Goal: Task Accomplishment & Management: Complete application form

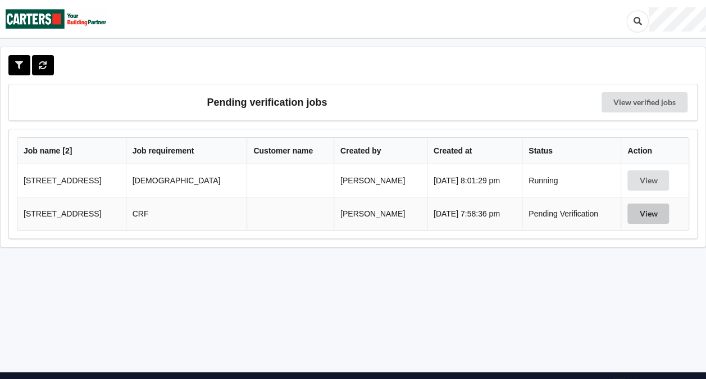
click at [641, 212] on button "View" at bounding box center [648, 213] width 42 height 20
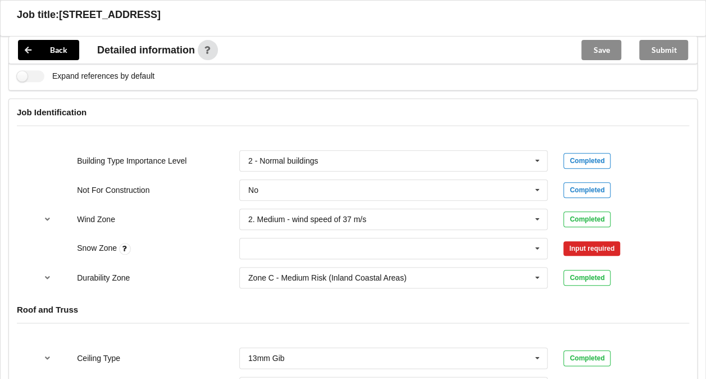
scroll to position [463, 0]
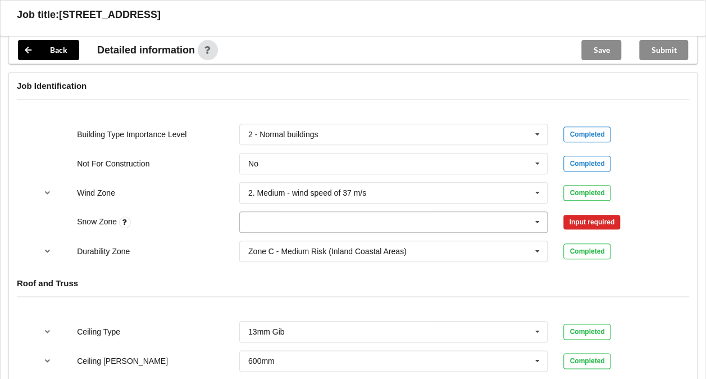
click at [405, 222] on input "text" at bounding box center [394, 222] width 308 height 20
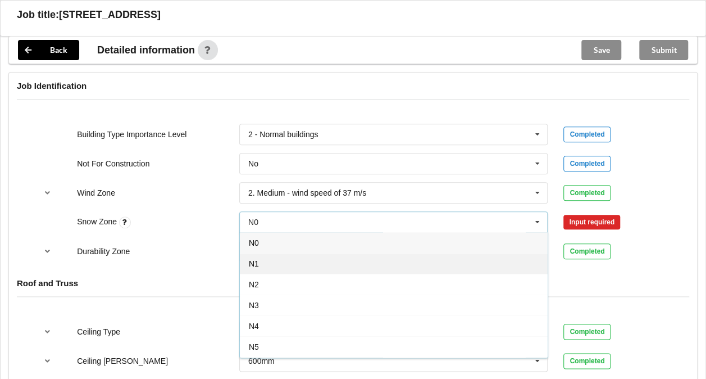
click at [261, 263] on div "N1" at bounding box center [394, 263] width 308 height 21
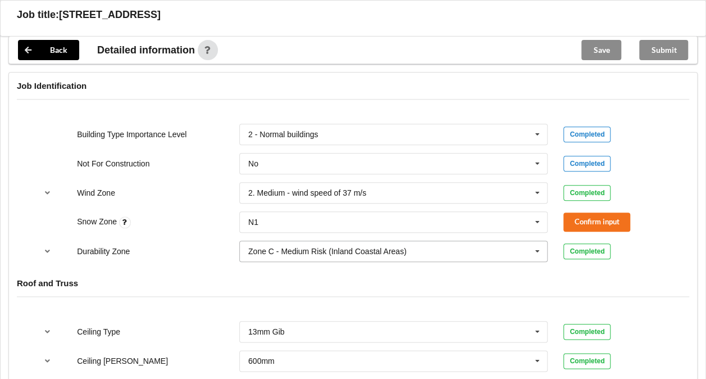
click at [280, 250] on div "Zone C - Medium Risk (Inland Coastal Areas)" at bounding box center [327, 251] width 158 height 8
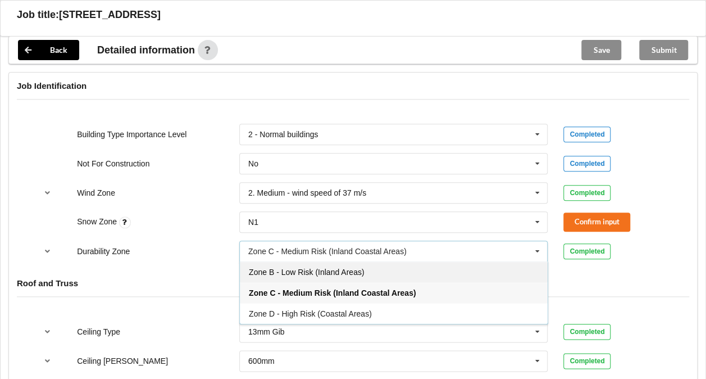
click at [290, 268] on span "Zone B - Low Risk (Inland Areas)" at bounding box center [306, 271] width 115 height 9
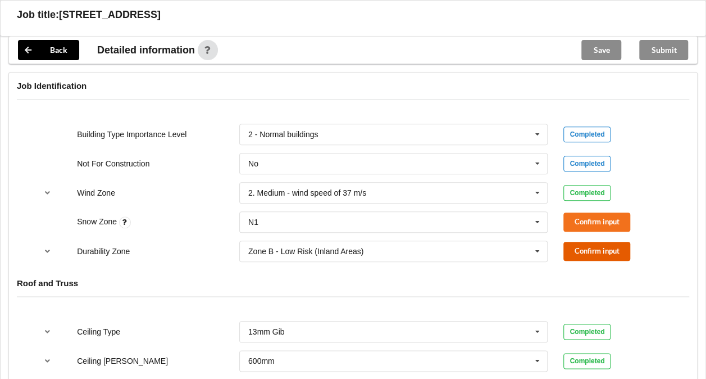
click at [602, 254] on button "Confirm input" at bounding box center [596, 250] width 67 height 19
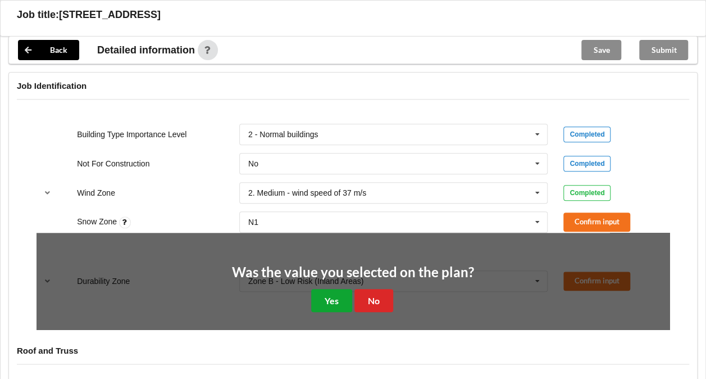
click at [336, 298] on button "Yes" at bounding box center [331, 300] width 41 height 23
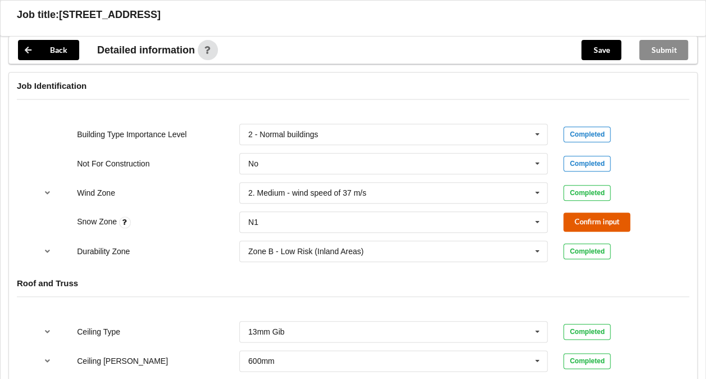
click at [590, 216] on button "Confirm input" at bounding box center [596, 221] width 67 height 19
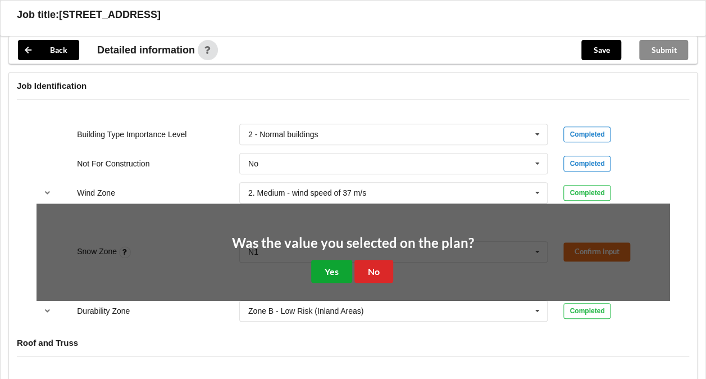
click at [325, 268] on button "Yes" at bounding box center [331, 270] width 41 height 23
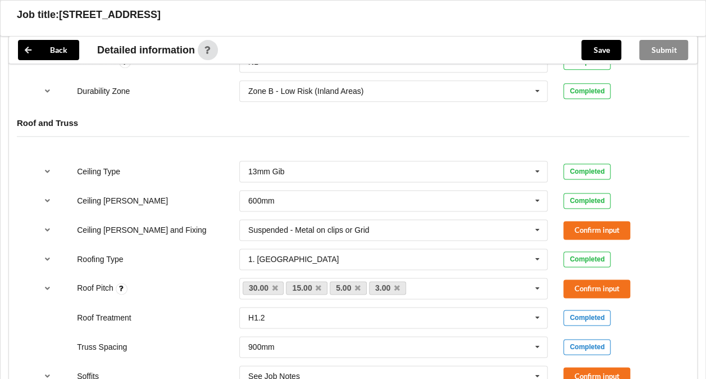
scroll to position [619, 0]
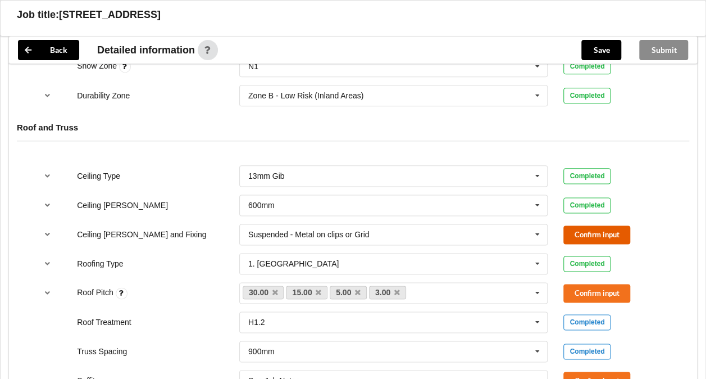
click at [593, 228] on button "Confirm input" at bounding box center [596, 234] width 67 height 19
click at [587, 288] on button "Confirm input" at bounding box center [596, 293] width 67 height 19
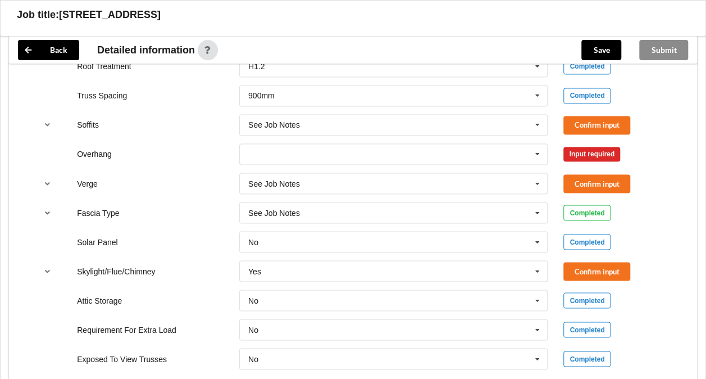
scroll to position [879, 0]
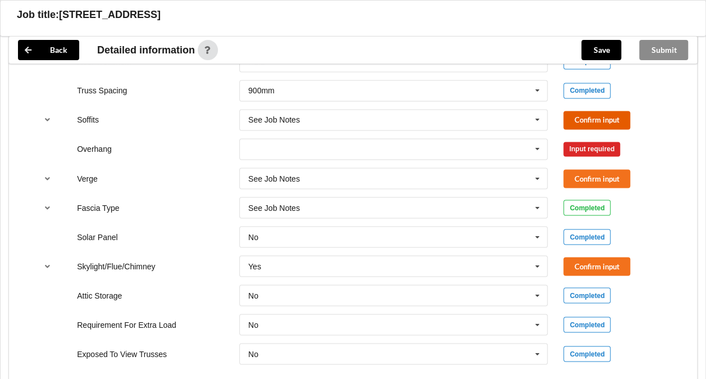
click at [577, 114] on button "Confirm input" at bounding box center [596, 120] width 67 height 19
click at [491, 149] on input "text" at bounding box center [394, 149] width 308 height 20
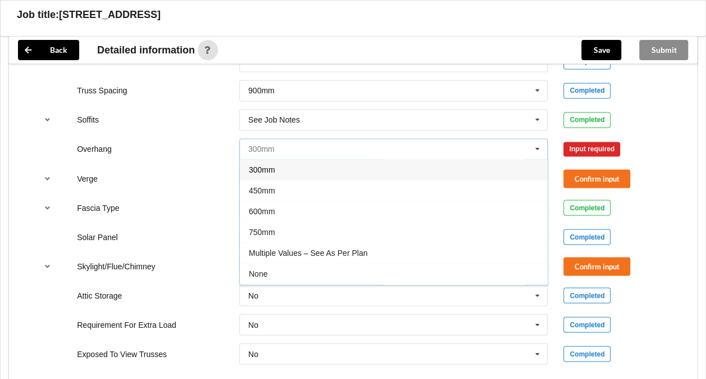
scroll to position [18, 0]
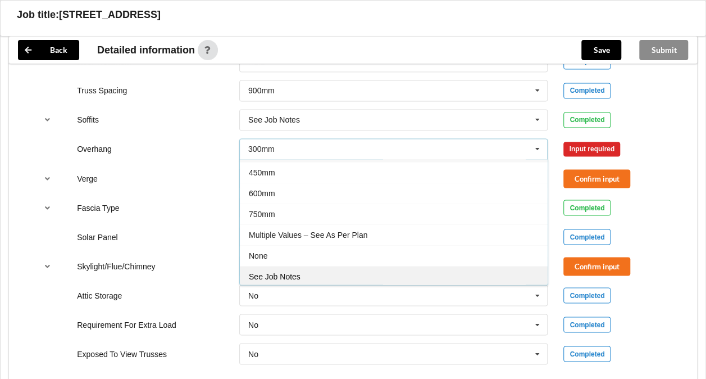
click at [371, 272] on div "See Job Notes" at bounding box center [394, 276] width 308 height 21
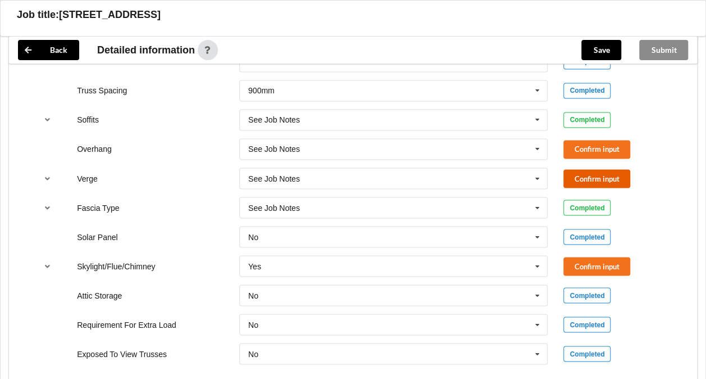
click at [580, 174] on button "Confirm input" at bounding box center [596, 178] width 67 height 19
click at [574, 145] on button "Confirm input" at bounding box center [596, 149] width 67 height 19
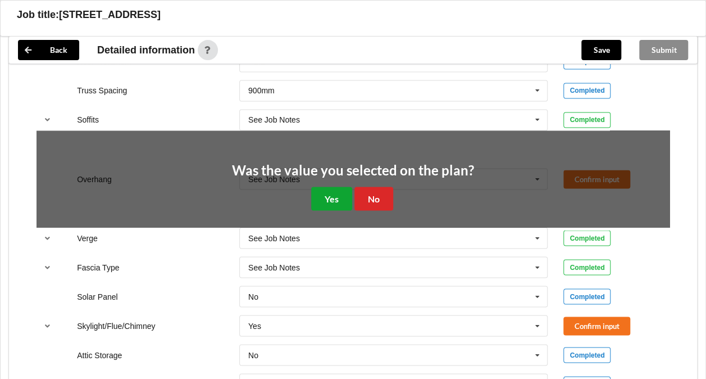
click at [337, 193] on button "Yes" at bounding box center [331, 197] width 41 height 23
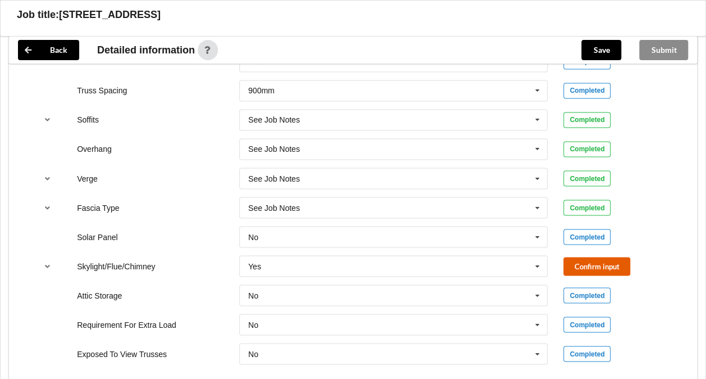
click at [576, 266] on button "Confirm input" at bounding box center [596, 266] width 67 height 19
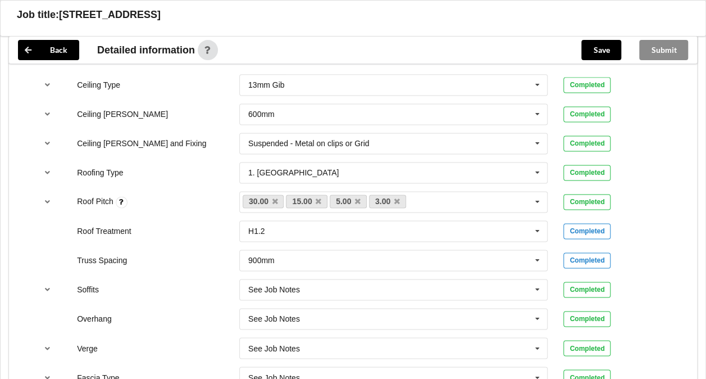
scroll to position [696, 0]
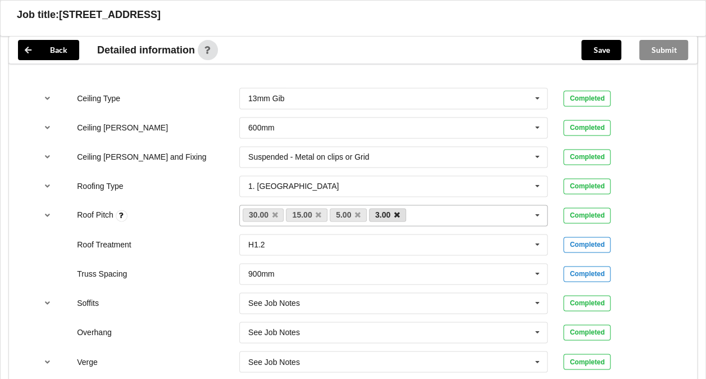
click at [396, 216] on icon at bounding box center [397, 214] width 6 height 7
click at [356, 213] on icon at bounding box center [358, 214] width 6 height 7
click at [316, 212] on icon at bounding box center [319, 214] width 6 height 7
click at [580, 213] on button "Confirm input" at bounding box center [596, 215] width 67 height 19
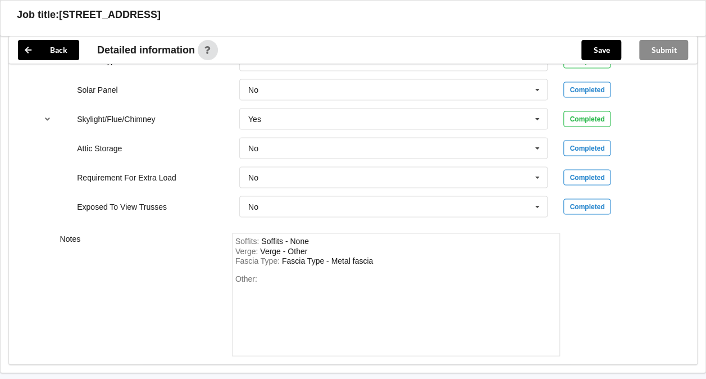
scroll to position [1031, 0]
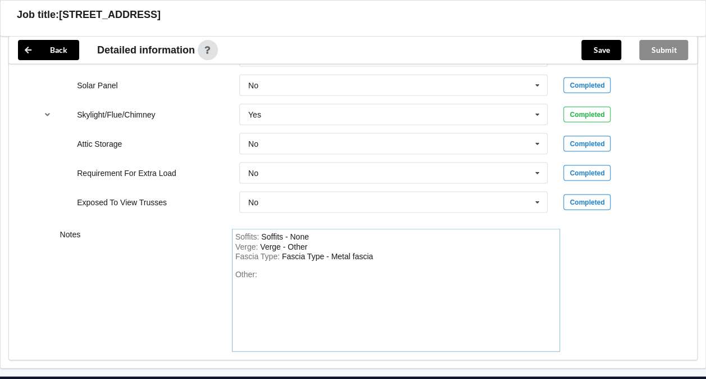
click at [367, 257] on div "Fascia Type : Fascia Type - Metal fascia" at bounding box center [396, 256] width 322 height 10
click at [379, 251] on div "Fascia Type : Fascia Type - Metal fascia" at bounding box center [396, 256] width 322 height 10
click at [265, 271] on div "Other:" at bounding box center [396, 308] width 322 height 79
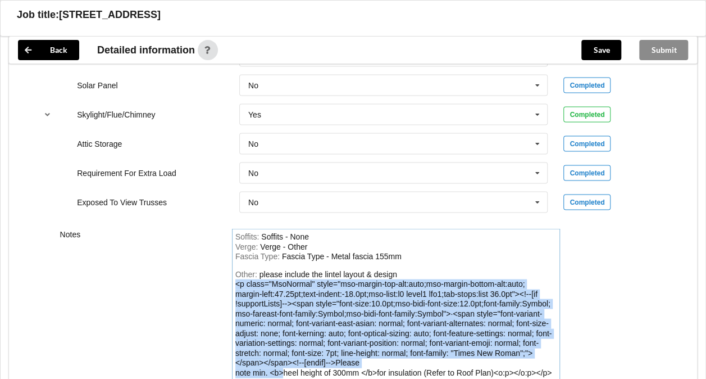
drag, startPoint x: 282, startPoint y: 368, endPoint x: 233, endPoint y: 278, distance: 103.0
click at [233, 278] on div "Soffits : Soffits - None Verge : Verge - Other Fascia Type : Fascia Type - Meta…" at bounding box center [396, 304] width 329 height 152
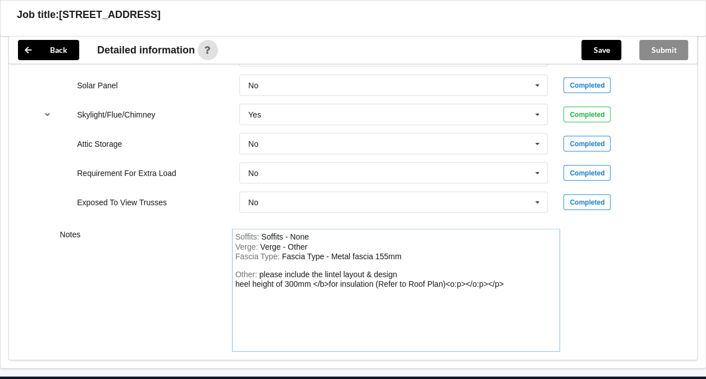
click at [316, 304] on div "Other: please include the lintel layout & design heel height of 300mm </b>for i…" at bounding box center [396, 308] width 322 height 79
click at [329, 279] on div "please include the lintel layout & design heel height of 300mm </b>for insulati…" at bounding box center [369, 278] width 268 height 19
click at [485, 277] on div "please include the lintel layout & design heel height of 300mm for insulation (…" at bounding box center [361, 278] width 253 height 19
click at [599, 48] on button "Save" at bounding box center [601, 50] width 40 height 20
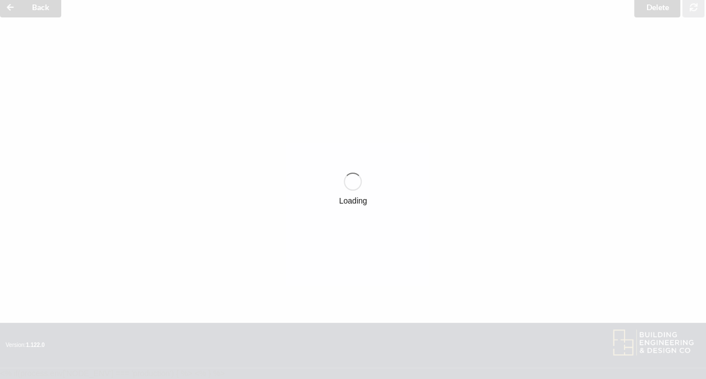
scroll to position [49, 0]
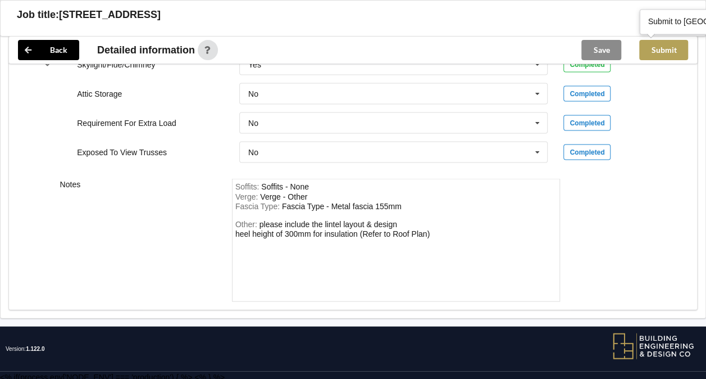
click at [660, 51] on button "Submit" at bounding box center [663, 50] width 49 height 20
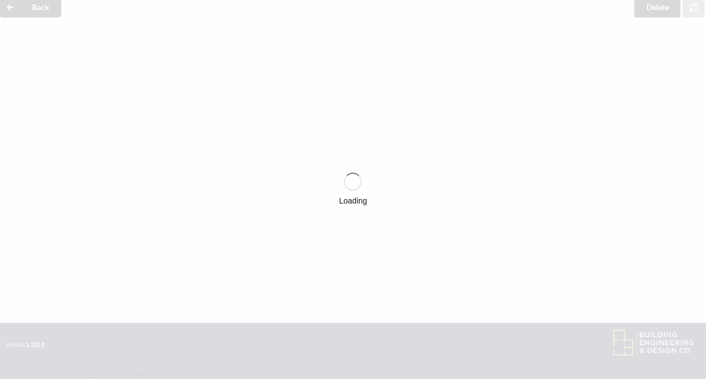
scroll to position [1029, 0]
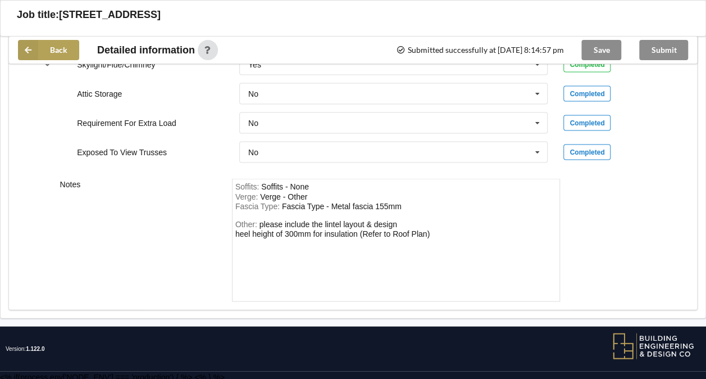
click at [40, 53] on button "Back" at bounding box center [48, 50] width 61 height 20
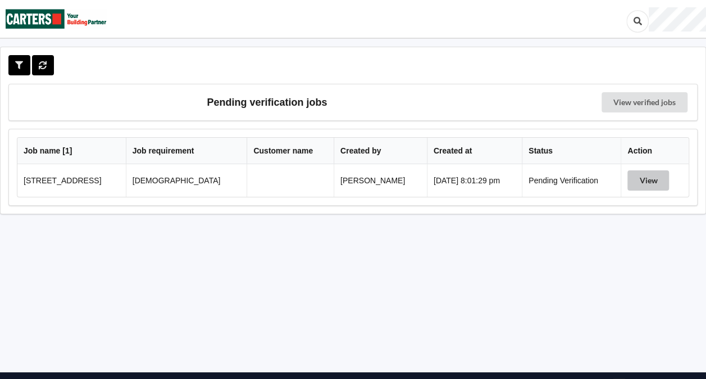
click at [642, 184] on button "View" at bounding box center [648, 180] width 42 height 20
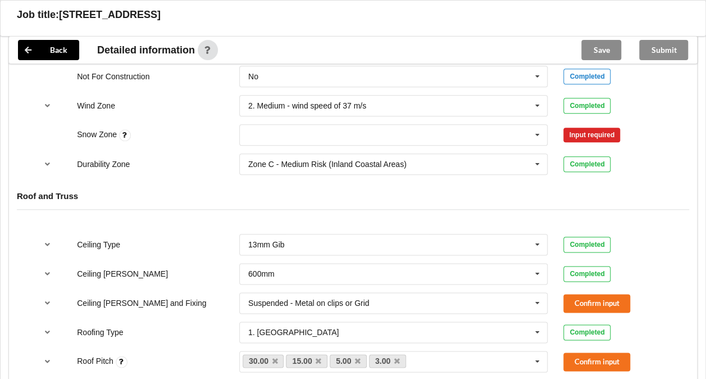
scroll to position [554, 0]
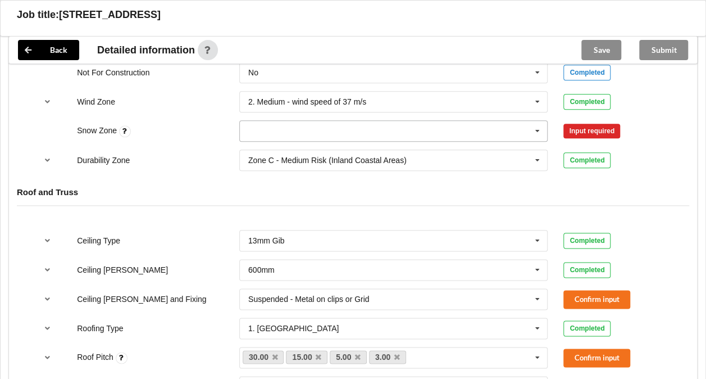
click at [351, 129] on input "text" at bounding box center [394, 131] width 308 height 20
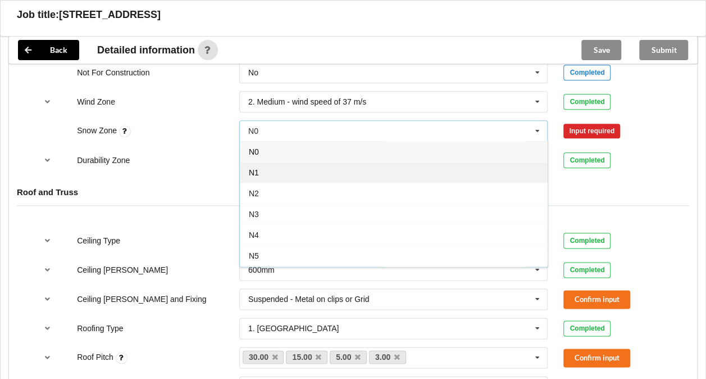
click at [302, 171] on div "N1" at bounding box center [394, 172] width 308 height 21
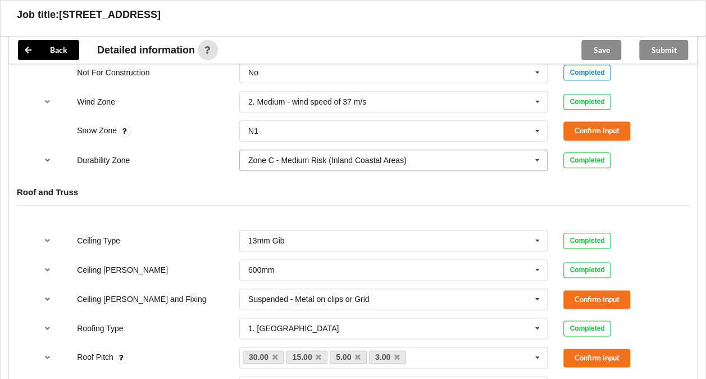
click at [306, 162] on input "text" at bounding box center [394, 160] width 308 height 20
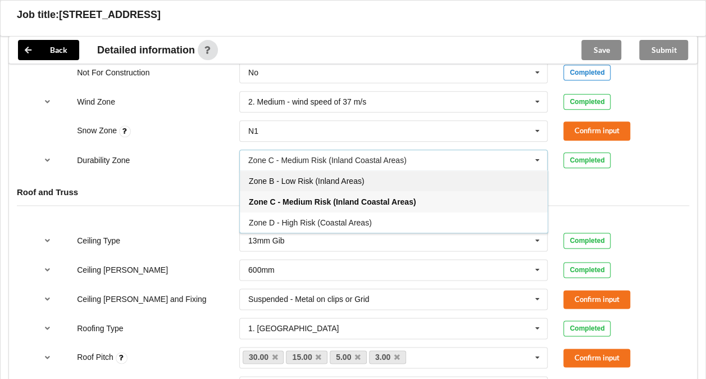
click at [301, 180] on span "Zone B - Low Risk (Inland Areas)" at bounding box center [306, 180] width 115 height 9
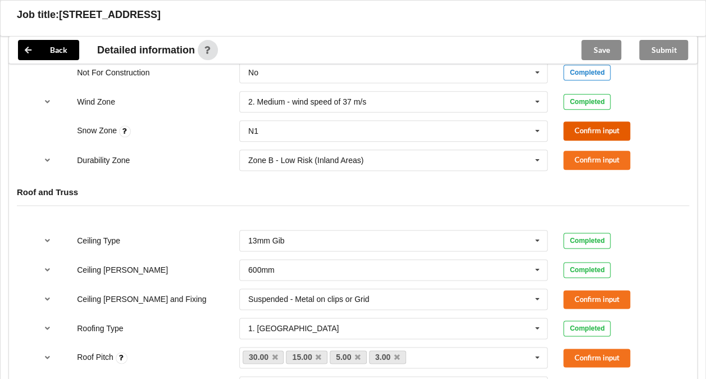
click at [592, 127] on button "Confirm input" at bounding box center [596, 130] width 67 height 19
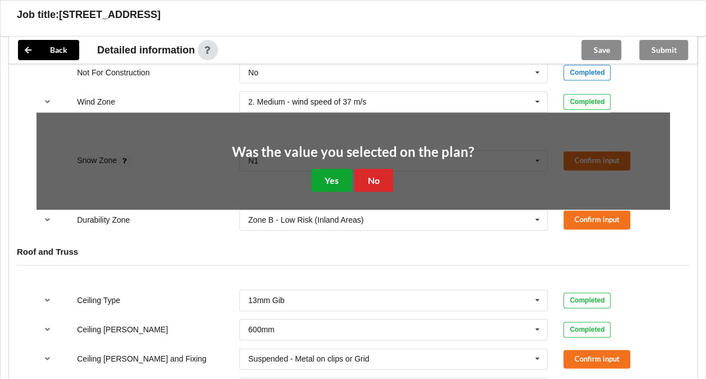
click at [330, 175] on button "Yes" at bounding box center [331, 179] width 41 height 23
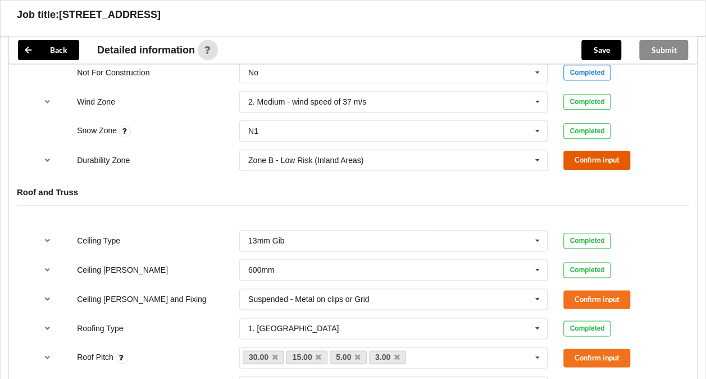
click at [614, 154] on button "Confirm input" at bounding box center [596, 160] width 67 height 19
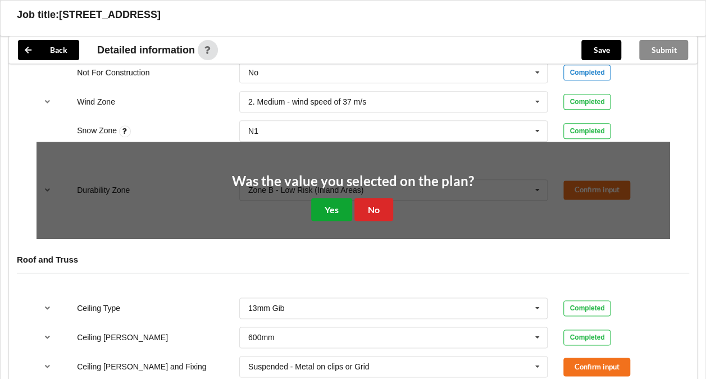
click at [326, 203] on button "Yes" at bounding box center [331, 209] width 41 height 23
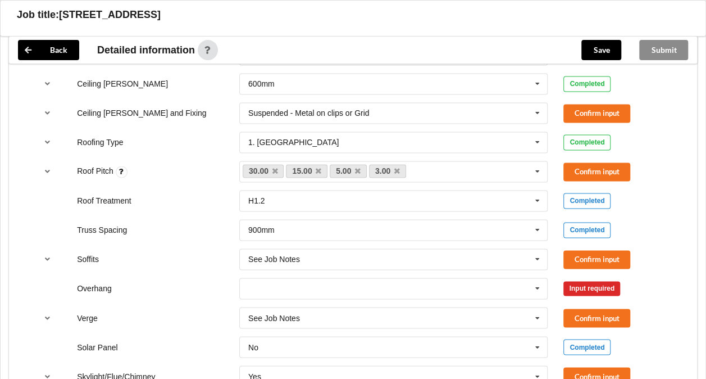
scroll to position [738, 0]
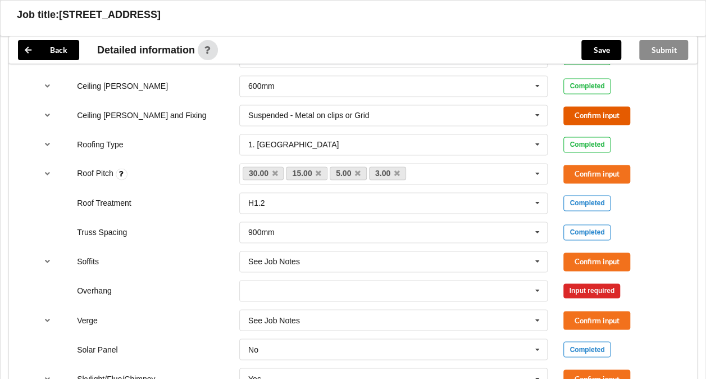
click at [594, 110] on button "Confirm input" at bounding box center [596, 115] width 67 height 19
click at [394, 174] on icon at bounding box center [397, 173] width 6 height 7
click at [357, 173] on icon at bounding box center [358, 173] width 6 height 7
click at [321, 174] on link "15.00" at bounding box center [307, 172] width 42 height 13
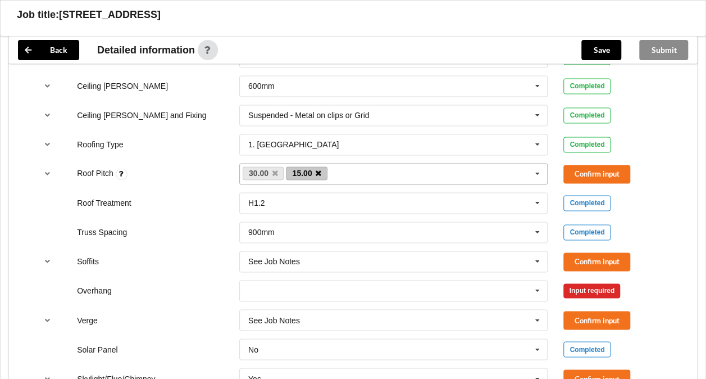
click at [320, 170] on icon at bounding box center [319, 173] width 6 height 7
click at [600, 172] on button "Confirm input" at bounding box center [596, 174] width 67 height 19
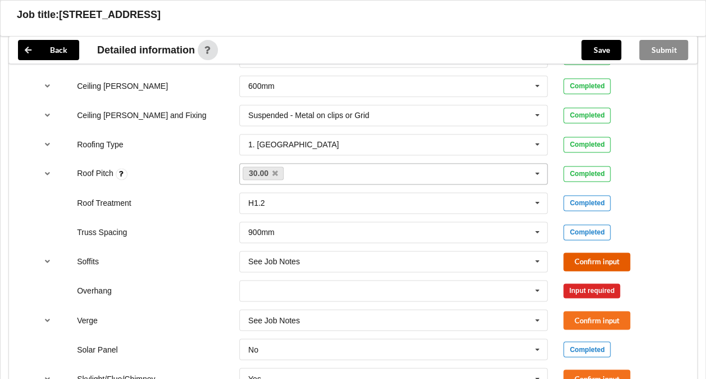
click at [590, 258] on button "Confirm input" at bounding box center [596, 261] width 67 height 19
click at [530, 289] on icon at bounding box center [537, 290] width 17 height 21
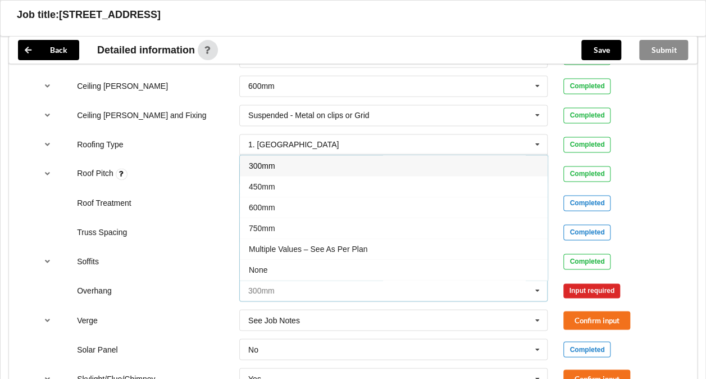
scroll to position [18, 0]
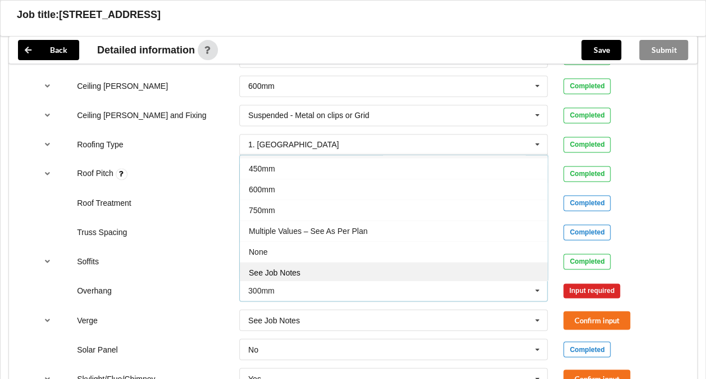
click at [370, 268] on div "See Job Notes" at bounding box center [394, 272] width 308 height 21
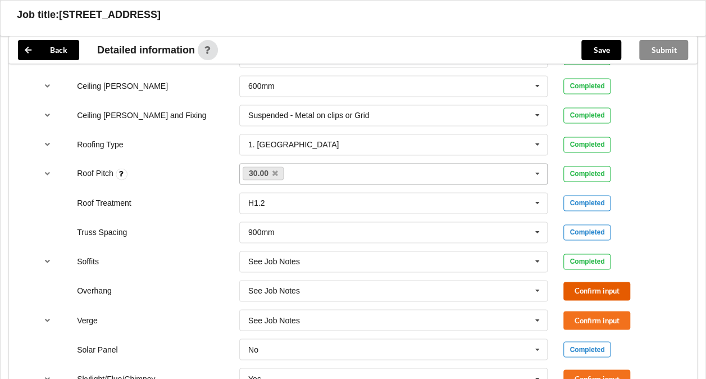
click at [586, 289] on button "Confirm input" at bounding box center [596, 290] width 67 height 19
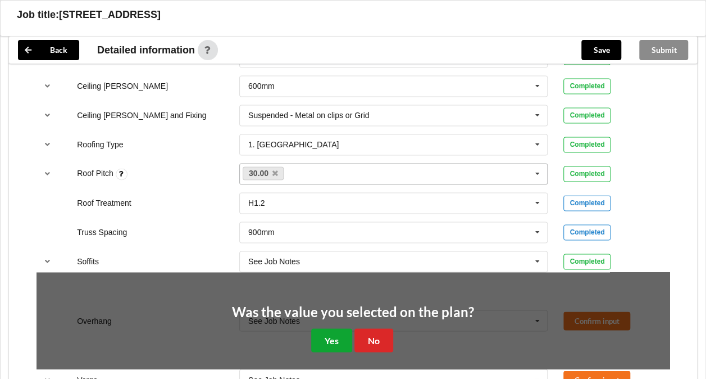
click at [316, 336] on button "Yes" at bounding box center [331, 339] width 41 height 23
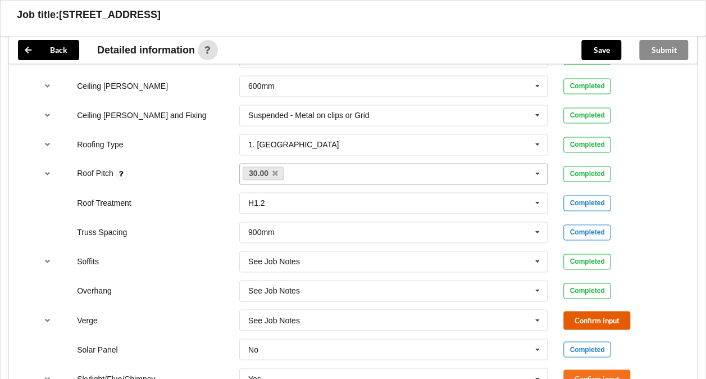
click at [585, 316] on button "Confirm input" at bounding box center [596, 320] width 67 height 19
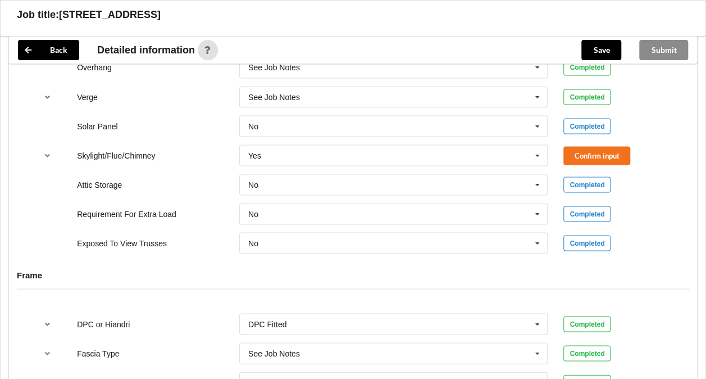
scroll to position [969, 0]
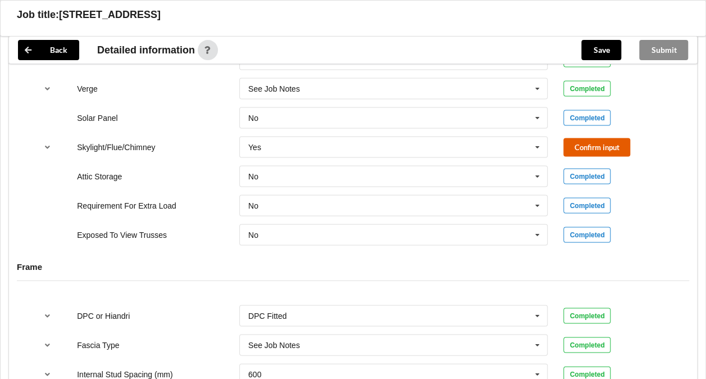
click at [601, 143] on button "Confirm input" at bounding box center [596, 147] width 67 height 19
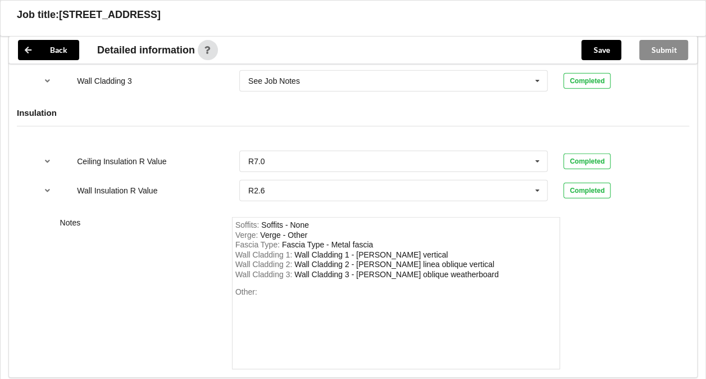
scroll to position [1528, 0]
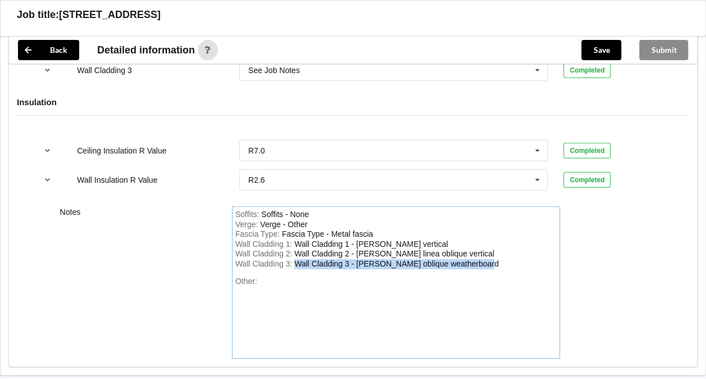
drag, startPoint x: 514, startPoint y: 255, endPoint x: 212, endPoint y: 212, distance: 305.1
click at [212, 212] on div "Notes Soffits : Soffits - None Verge : Verge - Other Fascia Type : Fascia Type …" at bounding box center [353, 282] width 688 height 168
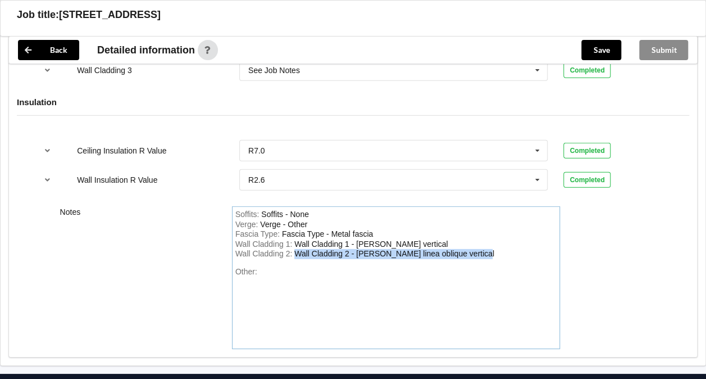
drag, startPoint x: 489, startPoint y: 250, endPoint x: 263, endPoint y: 211, distance: 229.2
click at [263, 211] on div "Soffits : Soffits - None Verge : Verge - Other Fascia Type : Fascia Type - Meta…" at bounding box center [396, 277] width 329 height 143
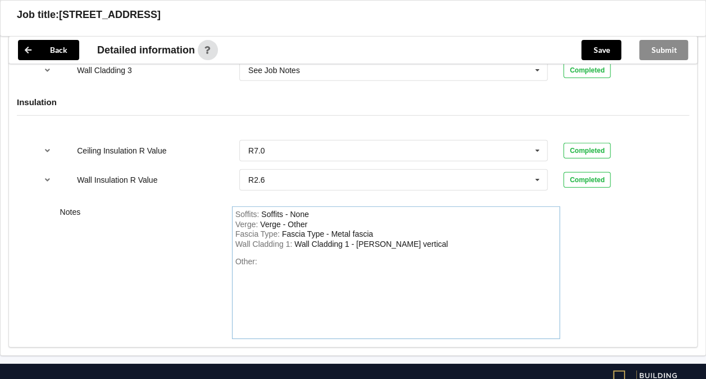
click at [440, 239] on div "Wall Cladding 1 : Wall Cladding 1 - [PERSON_NAME] vertical" at bounding box center [396, 244] width 322 height 10
click at [403, 230] on div "Fascia Type : Fascia Type - Metal fascia" at bounding box center [396, 234] width 322 height 10
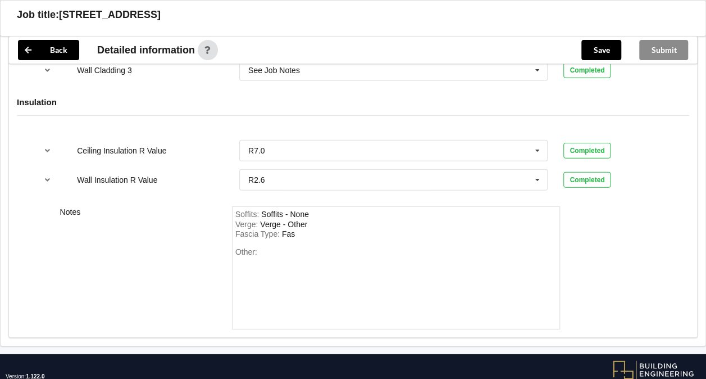
click at [403, 230] on div "Fascia Type : Fas" at bounding box center [396, 234] width 322 height 10
click at [321, 231] on div "Fascia Type : Fas" at bounding box center [396, 234] width 322 height 10
click at [302, 229] on div "Fascia Type : Fas" at bounding box center [396, 234] width 322 height 10
click at [300, 233] on div "Fascia Type : Fas" at bounding box center [396, 234] width 322 height 10
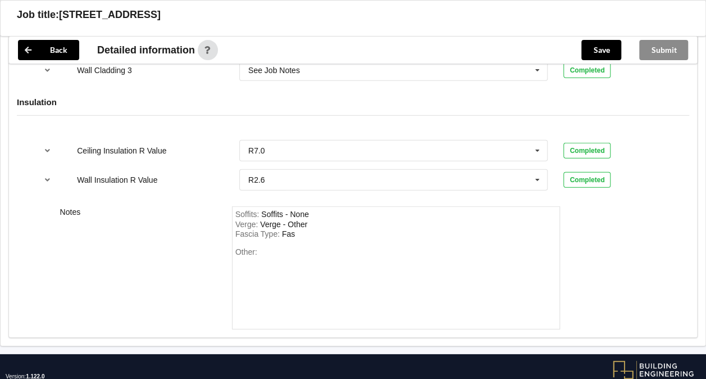
click at [297, 229] on div "Fascia Type : Fas" at bounding box center [396, 234] width 322 height 10
click at [268, 251] on div "Other:" at bounding box center [396, 286] width 322 height 79
click at [298, 230] on div "Fascia Type : Fas" at bounding box center [396, 234] width 322 height 10
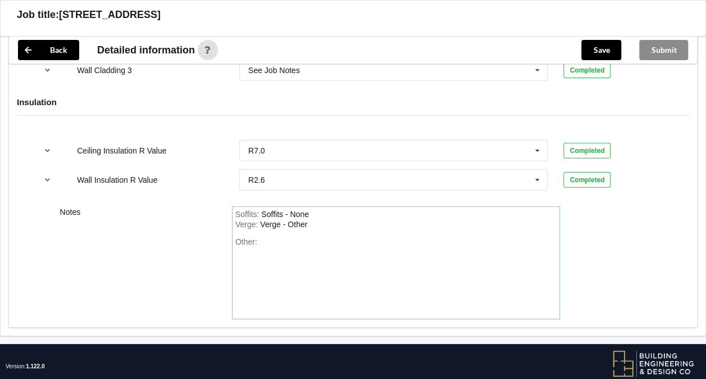
click at [312, 221] on div "Verge : Verge - Other" at bounding box center [396, 225] width 322 height 10
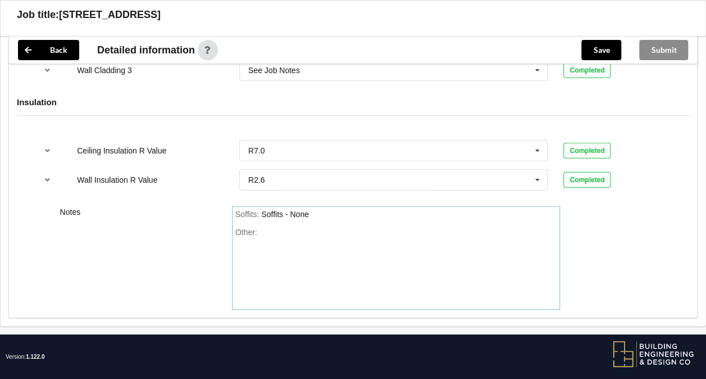
click at [311, 209] on div "Soffits : Soffits - None" at bounding box center [396, 214] width 322 height 10
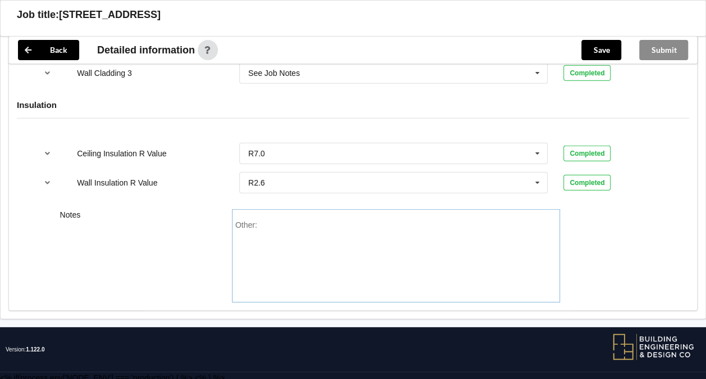
click at [270, 220] on div "Other:" at bounding box center [396, 259] width 322 height 79
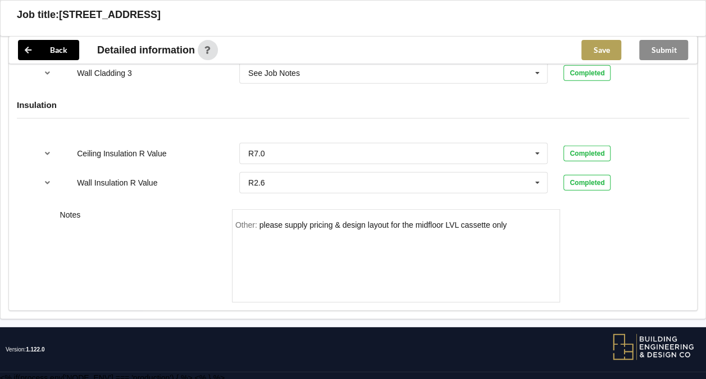
click at [609, 41] on button "Save" at bounding box center [601, 50] width 40 height 20
click at [654, 48] on button "Submit" at bounding box center [663, 50] width 49 height 20
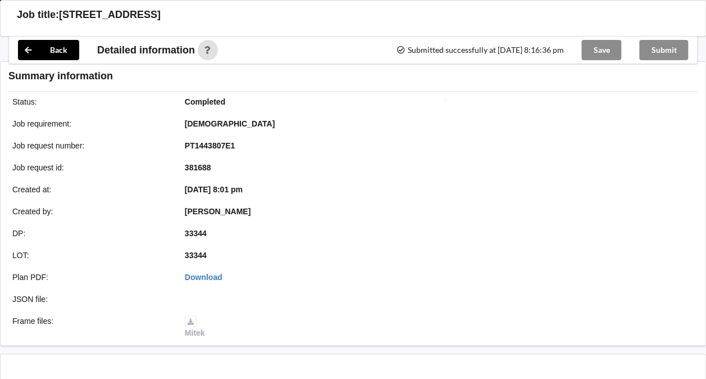
scroll to position [1474, 0]
